Goal: Answer question/provide support: Answer question/provide support

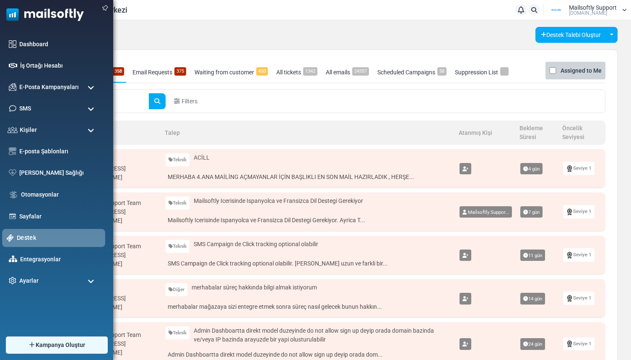
click at [21, 236] on link "Destek" at bounding box center [59, 237] width 84 height 9
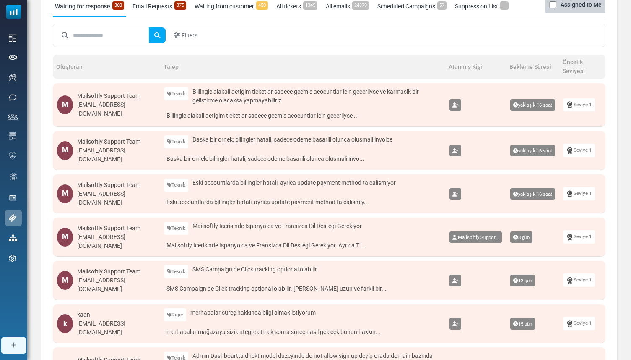
scroll to position [59, 0]
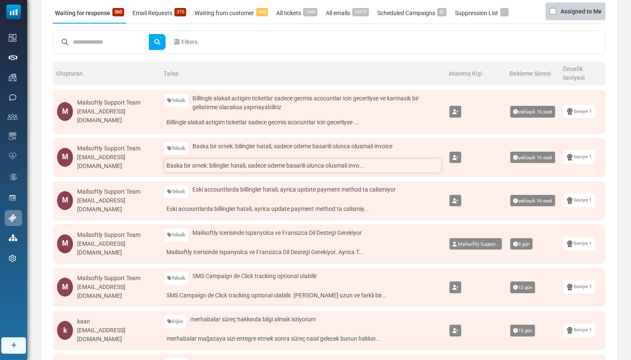
click at [232, 164] on link "Baska bir ornek: bilingler hatali, sadece odeme basarili olunca olusmali invo..." at bounding box center [302, 165] width 277 height 13
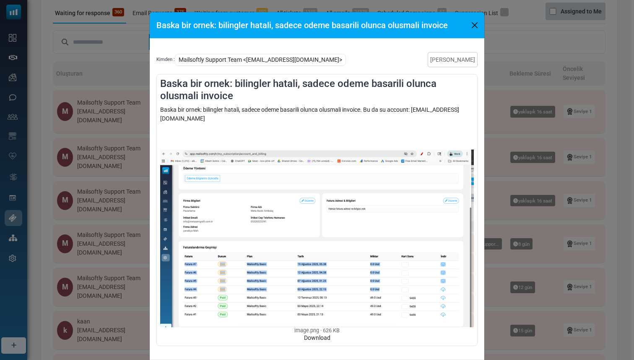
click at [274, 110] on div "Baska bir ornek: bilingler hatali, sadece odeme basarili olunca olusmali invoic…" at bounding box center [317, 223] width 314 height 237
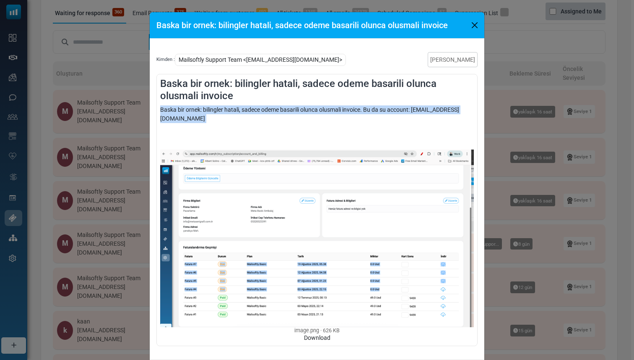
click at [274, 110] on div "Baska bir ornek: bilingler hatali, sadece odeme basarili olunca olusmali invoic…" at bounding box center [317, 223] width 314 height 237
click at [271, 117] on div "Baska bir ornek: bilingler hatali, sadece odeme basarili olunca olusmali invoic…" at bounding box center [317, 223] width 314 height 237
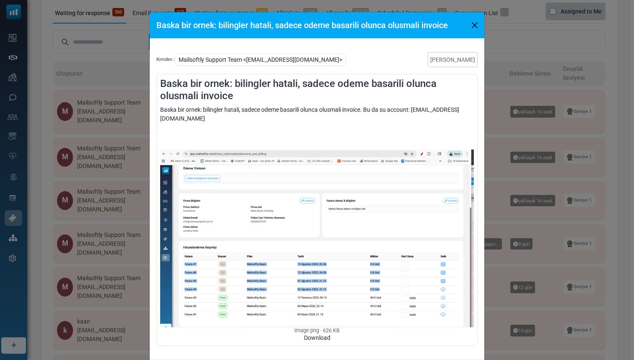
click at [474, 23] on button "Close" at bounding box center [475, 25] width 13 height 13
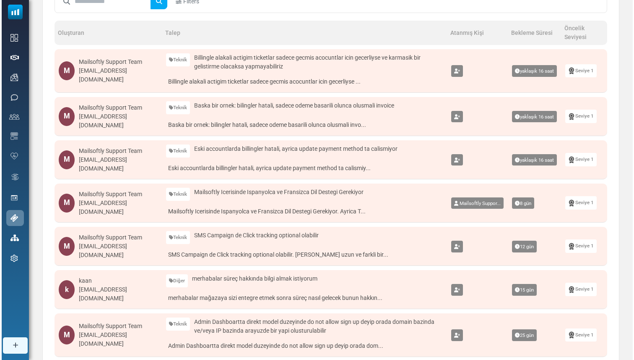
scroll to position [120, 0]
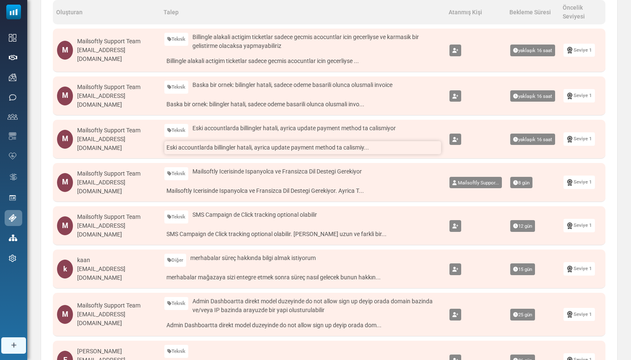
click at [327, 150] on link "Eski accountlarda billingler hatali, ayrica update payment method ta calismiy..." at bounding box center [302, 147] width 277 height 13
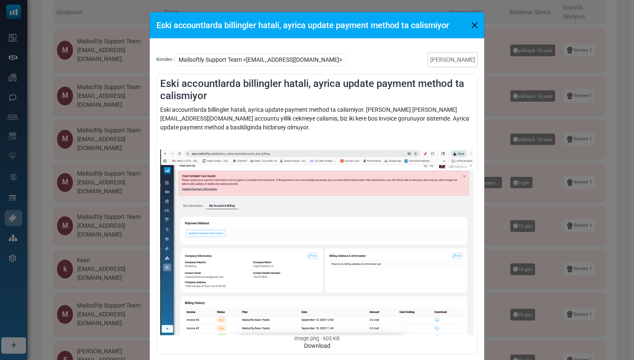
click at [346, 111] on div "Eski accountlarda billingler hatali, ayrica update payment method ta calismiyor…" at bounding box center [317, 227] width 314 height 245
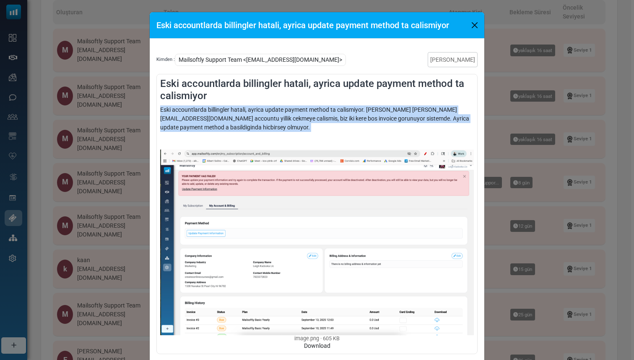
click at [346, 111] on div "Eski accountlarda billingler hatali, ayrica update payment method ta calismiyor…" at bounding box center [317, 227] width 314 height 245
click at [330, 123] on div "Eski accountlarda billingler hatali, ayrica update payment method ta calismiyor…" at bounding box center [317, 227] width 314 height 245
click at [334, 120] on div "Eski accountlarda billingler hatali, ayrica update payment method ta calismiyor…" at bounding box center [317, 227] width 314 height 245
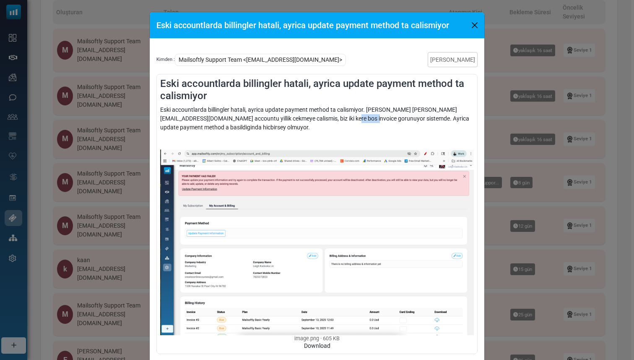
click at [334, 120] on div "Eski accountlarda billingler hatali, ayrica update payment method ta calismiyor…" at bounding box center [317, 227] width 314 height 245
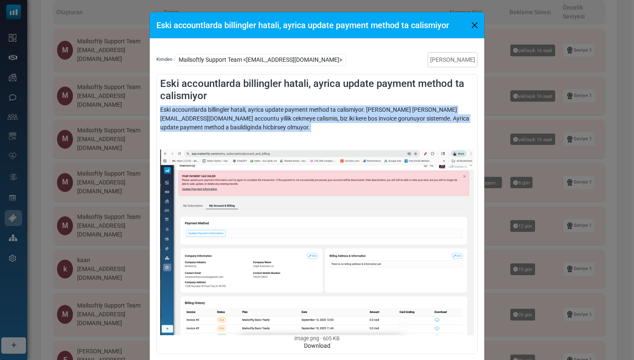
click at [334, 120] on div "Eski accountlarda billingler hatali, ayrica update payment method ta calismiyor…" at bounding box center [317, 227] width 314 height 245
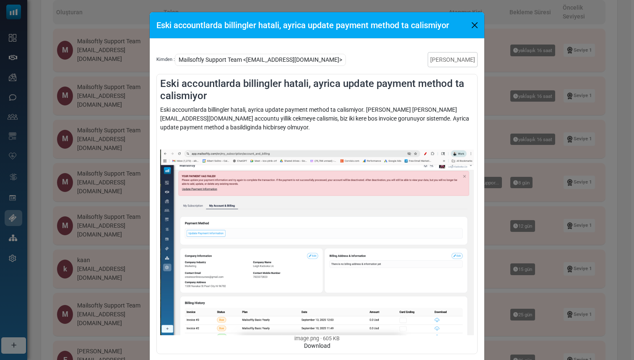
click at [333, 124] on div "Eski accountlarda billingler hatali, ayrica update payment method ta calismiyor…" at bounding box center [317, 227] width 314 height 245
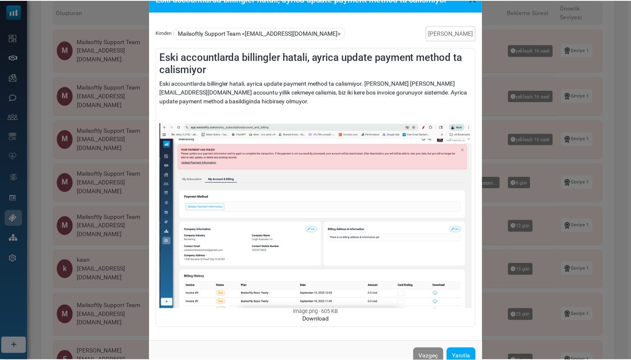
scroll to position [0, 0]
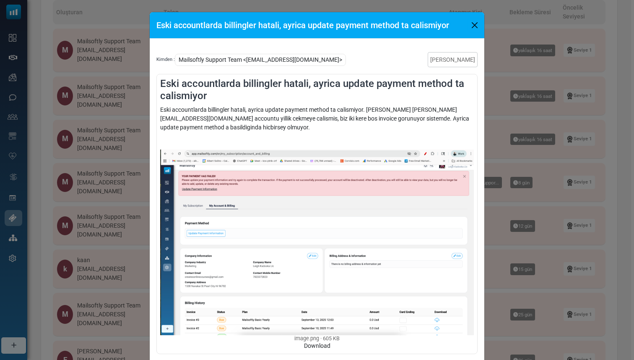
click at [471, 28] on button "Close" at bounding box center [475, 25] width 13 height 13
